Goal: Transaction & Acquisition: Purchase product/service

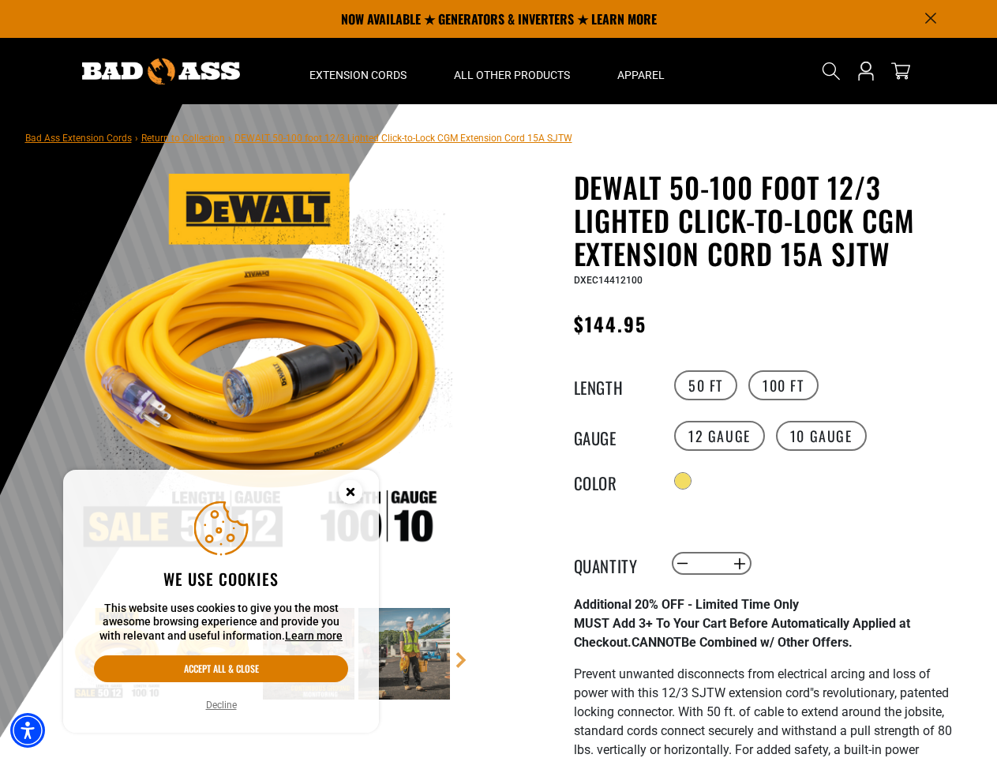
click at [28, 730] on img "Accessibility Menu" at bounding box center [27, 730] width 35 height 35
